Goal: Book appointment/travel/reservation

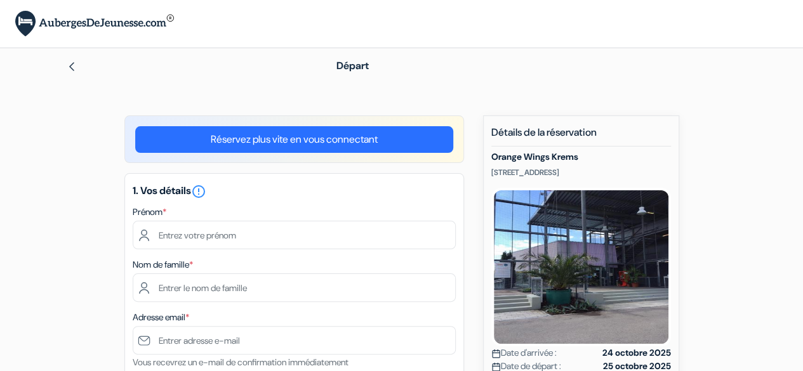
scroll to position [86, 0]
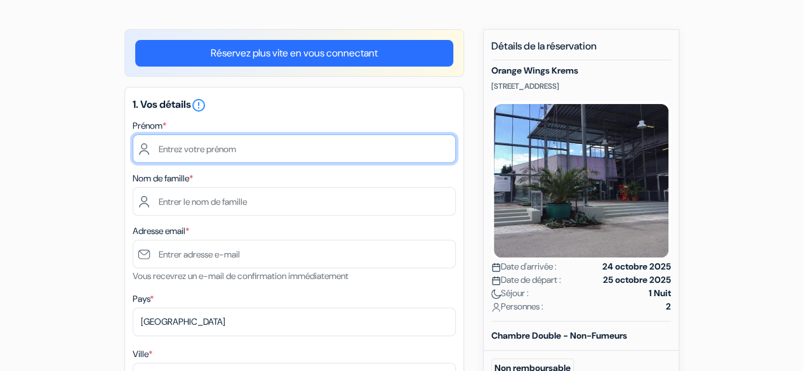
click at [228, 155] on input "text" at bounding box center [294, 149] width 323 height 29
type input "Laëtitia"
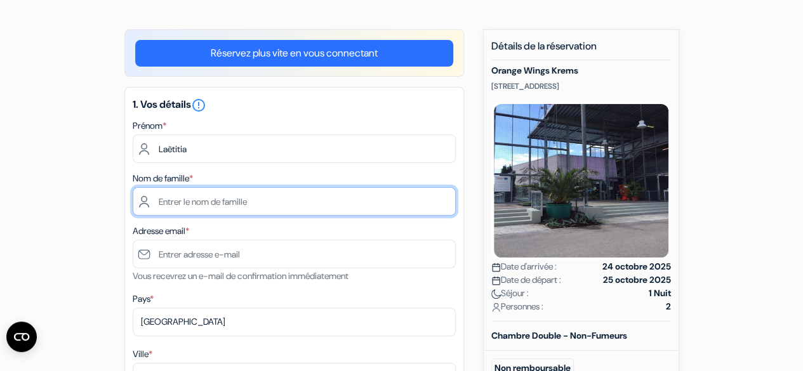
click at [202, 202] on input "text" at bounding box center [294, 201] width 323 height 29
type input "[PERSON_NAME]"
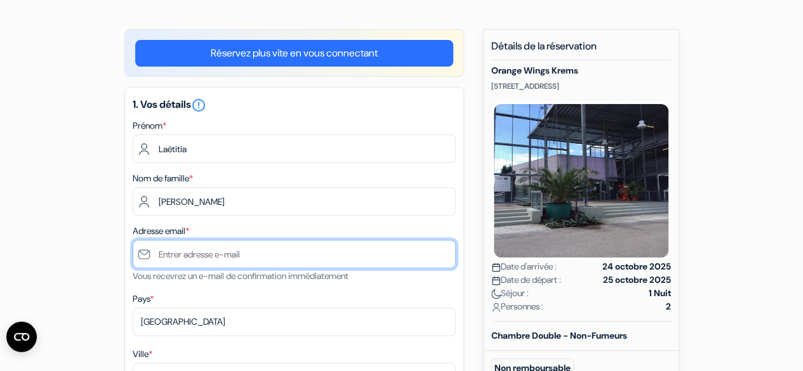
click at [206, 249] on input "text" at bounding box center [294, 254] width 323 height 29
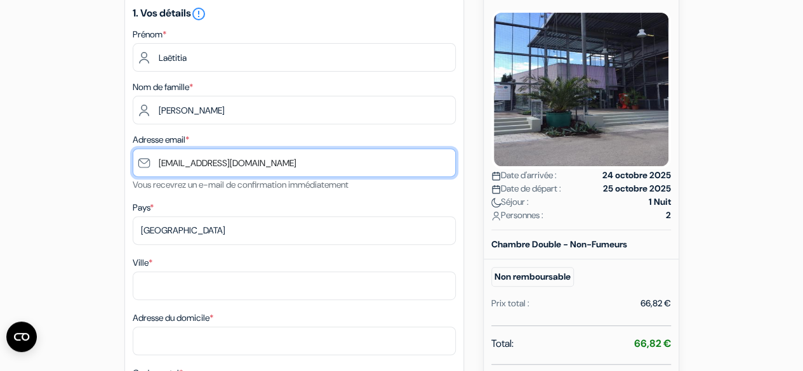
scroll to position [180, 0]
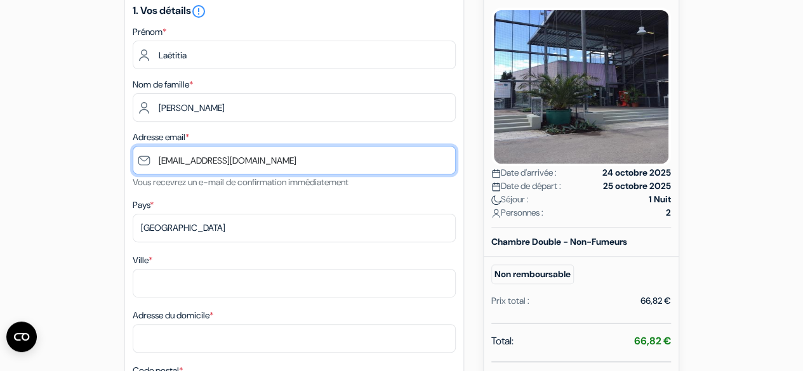
type input "[EMAIL_ADDRESS][DOMAIN_NAME]"
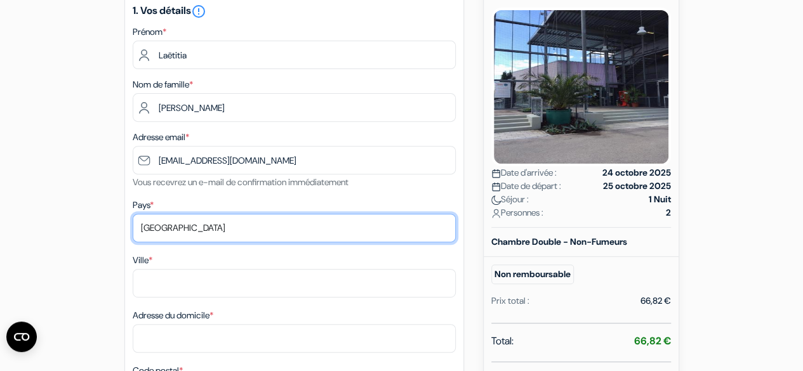
click at [185, 223] on select "Selectionner le pays Abkhazie [GEOGRAPHIC_DATA] [GEOGRAPHIC_DATA] [GEOGRAPHIC_D…" at bounding box center [294, 228] width 323 height 29
select select "fr"
click at [133, 215] on select "Selectionner le pays Abkhazie [GEOGRAPHIC_DATA] [GEOGRAPHIC_DATA] [GEOGRAPHIC_D…" at bounding box center [294, 228] width 323 height 29
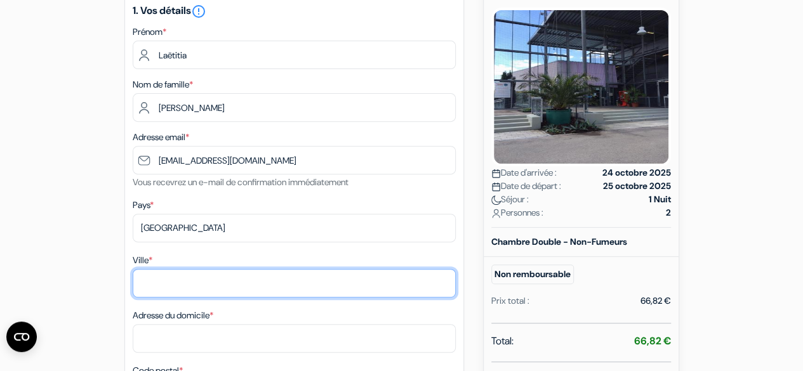
click at [166, 286] on input "Ville *" at bounding box center [294, 283] width 323 height 29
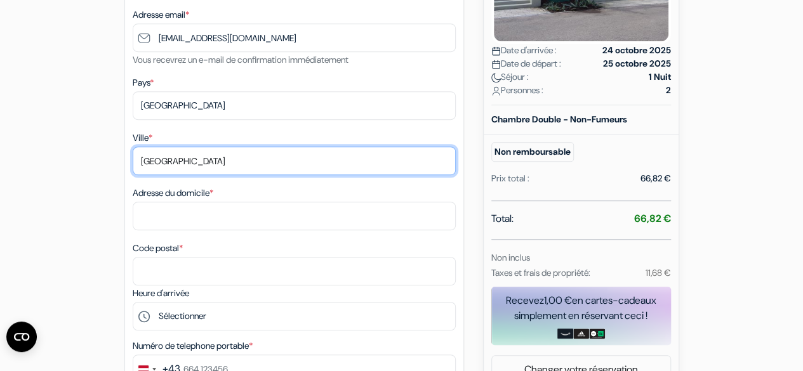
scroll to position [305, 0]
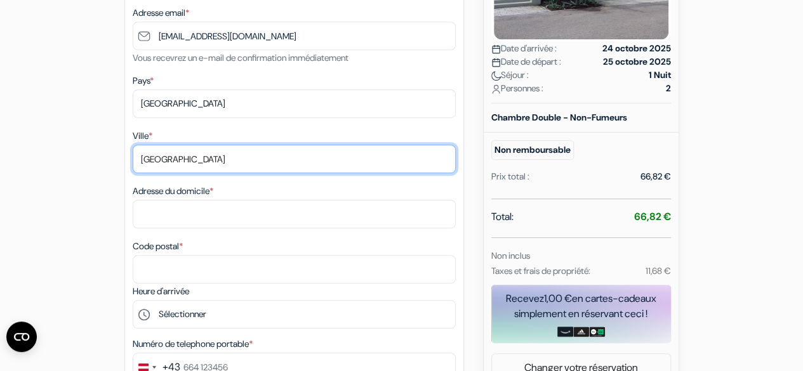
type input "[GEOGRAPHIC_DATA]"
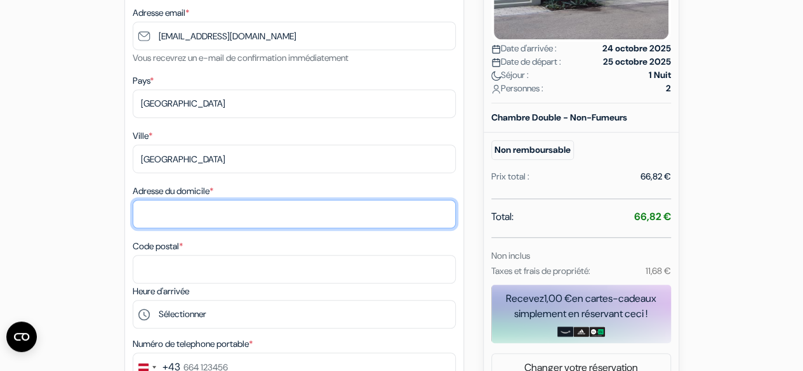
click at [174, 206] on input "Adresse du domicile *" at bounding box center [294, 214] width 323 height 29
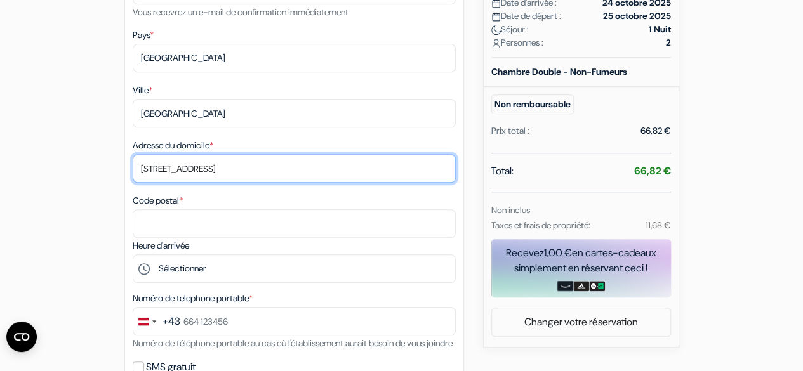
scroll to position [351, 0]
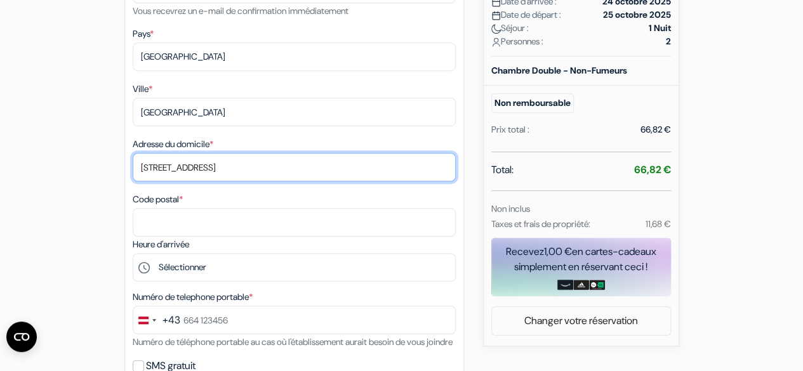
type input "[STREET_ADDRESS]"
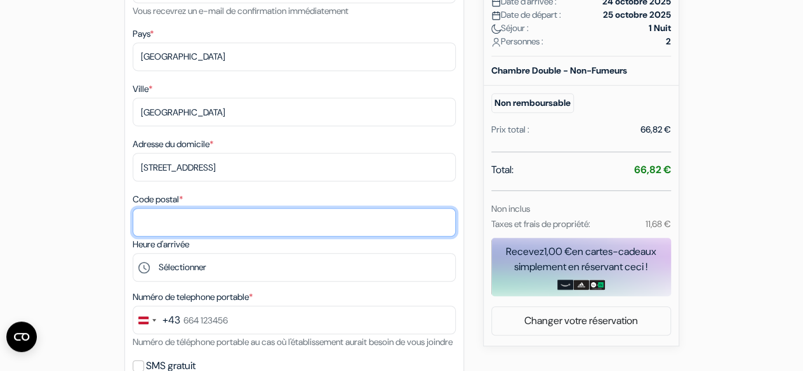
click at [178, 223] on input "Code postal *" at bounding box center [294, 222] width 323 height 29
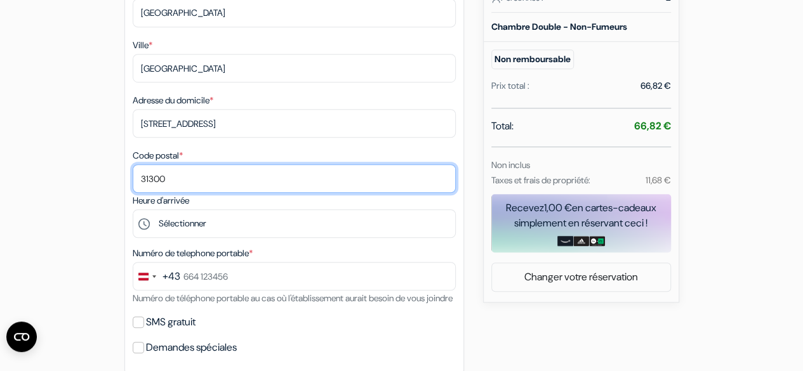
type input "31300"
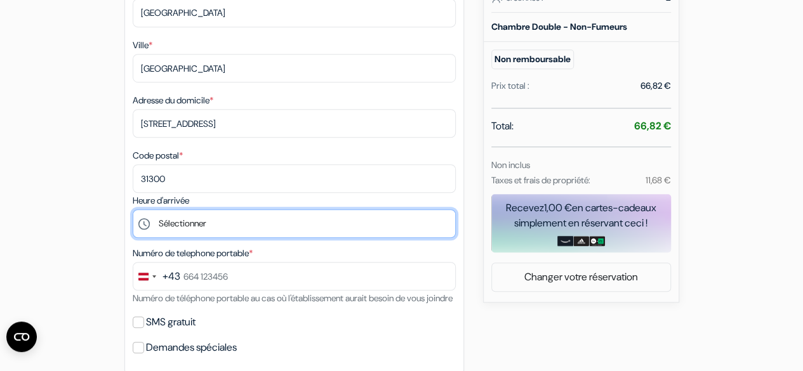
click at [178, 223] on select "Sélectionner 15:00 16:00 17:00 18:00 19:00 20:00" at bounding box center [294, 223] width 323 height 29
click at [133, 212] on select "Sélectionner 15:00 16:00 17:00 18:00 19:00 20:00" at bounding box center [294, 223] width 323 height 29
click at [199, 227] on select "Sélectionner 15:00 16:00 17:00 18:00 19:00 20:00" at bounding box center [294, 223] width 323 height 29
select select "18"
click at [133, 212] on select "Sélectionner 15:00 16:00 17:00 18:00 19:00 20:00" at bounding box center [294, 223] width 323 height 29
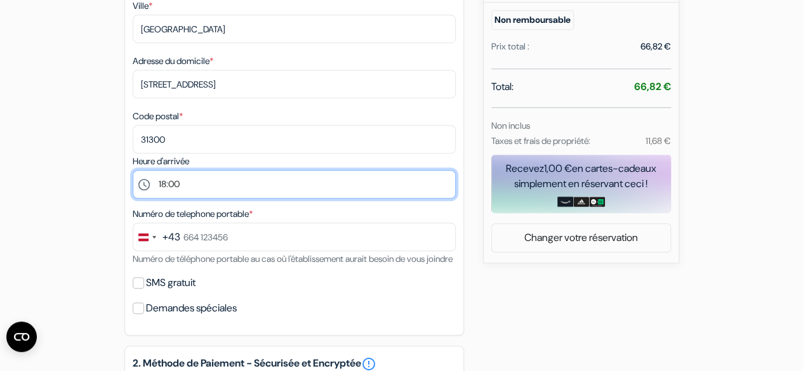
scroll to position [481, 0]
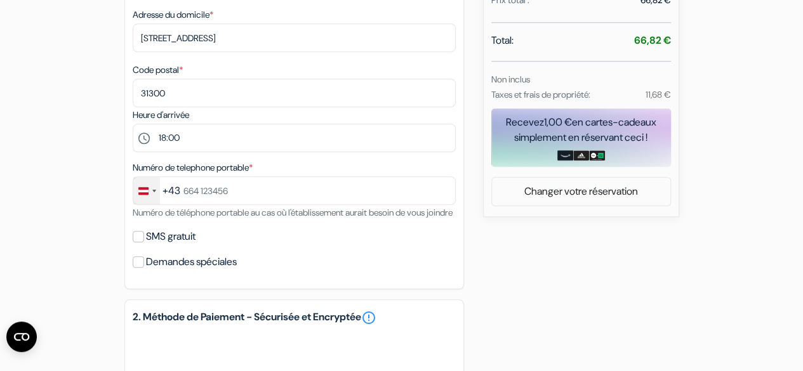
click at [154, 192] on div "Change country, selected Austria (+43)" at bounding box center [154, 191] width 4 height 3
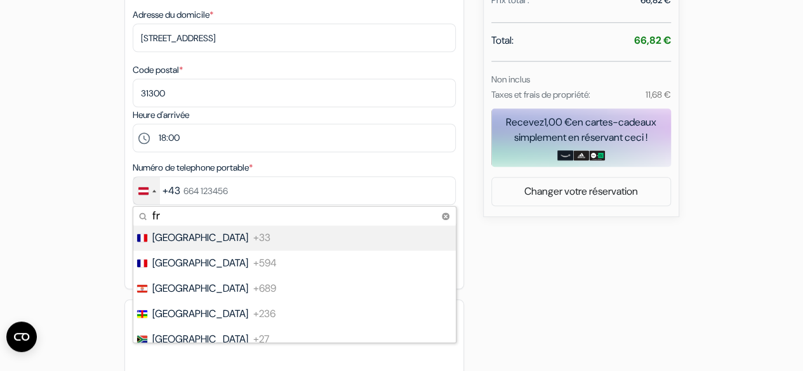
type input "fr"
click at [178, 242] on span "[GEOGRAPHIC_DATA]" at bounding box center [200, 237] width 96 height 15
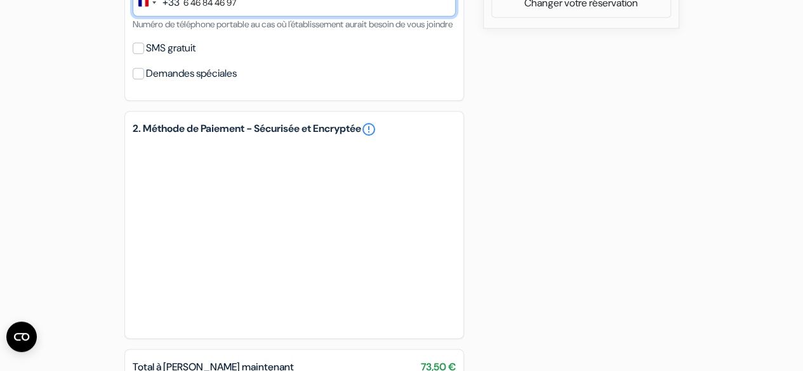
scroll to position [674, 0]
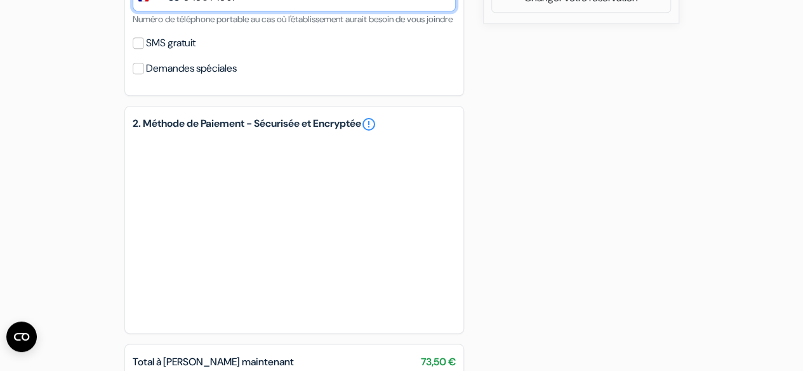
type input "6 46 84 46 97"
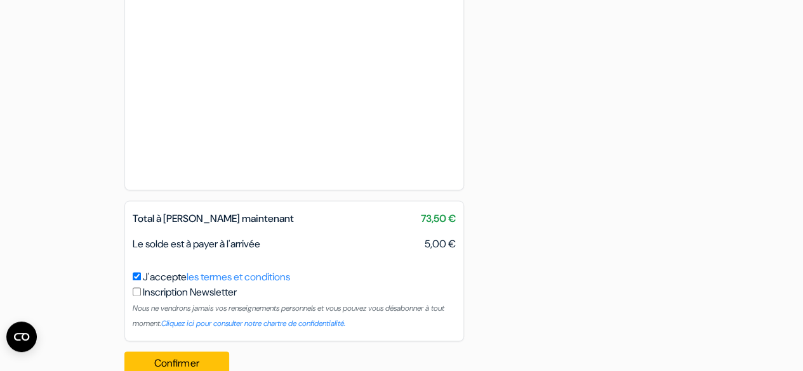
scroll to position [862, 0]
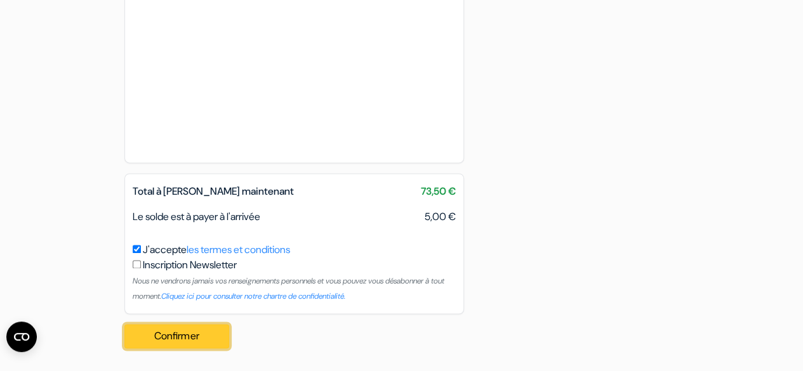
click at [204, 331] on button "Confirmer Loading..." at bounding box center [176, 336] width 105 height 24
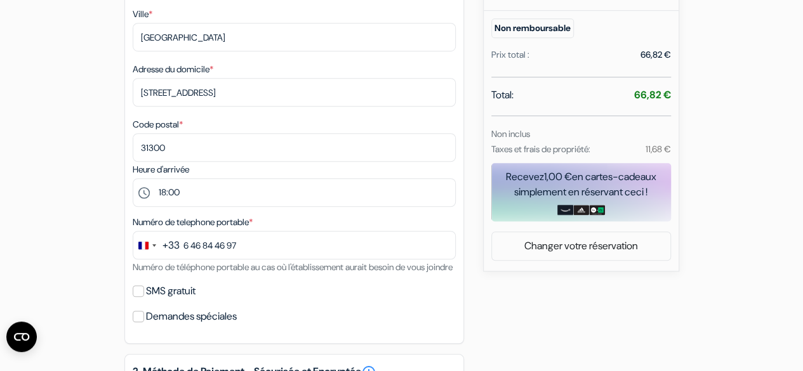
scroll to position [425, 0]
